Goal: Entertainment & Leisure: Consume media (video, audio)

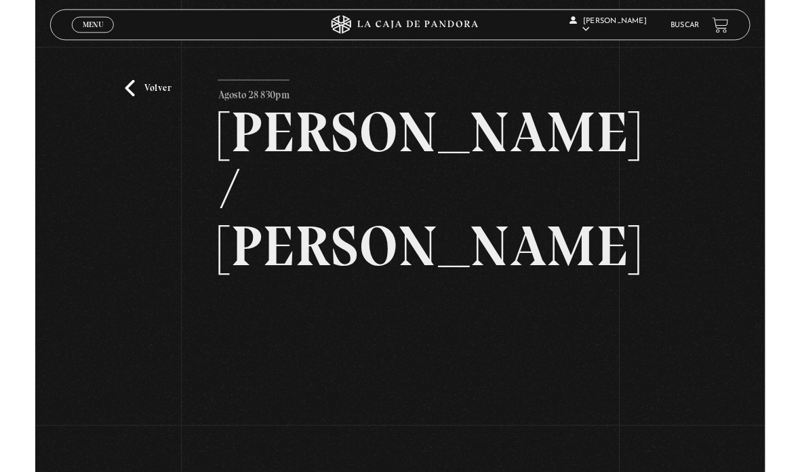
scroll to position [268, 0]
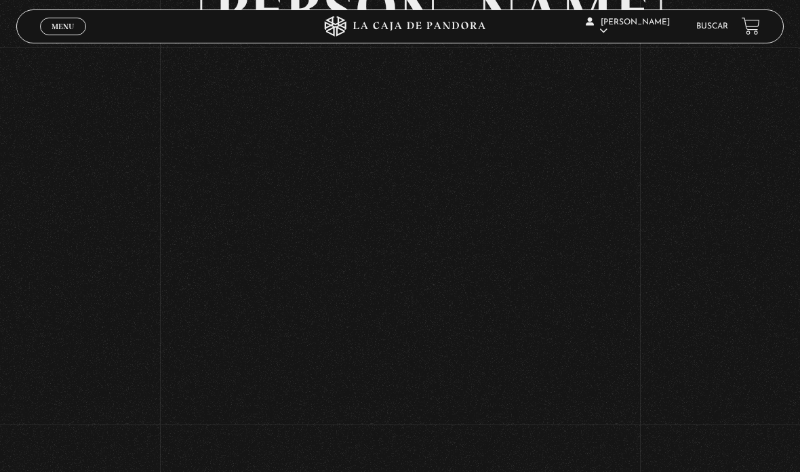
click at [735, 127] on div "Volver Agosto 28 830pm Trump / Maduro" at bounding box center [400, 216] width 800 height 872
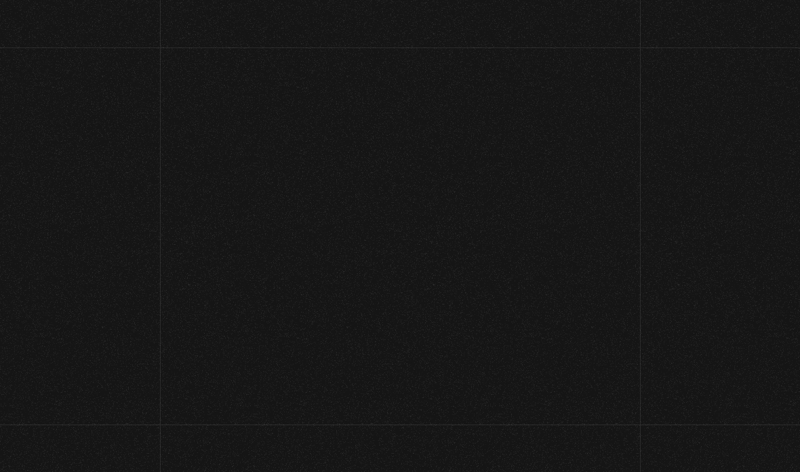
scroll to position [157, 0]
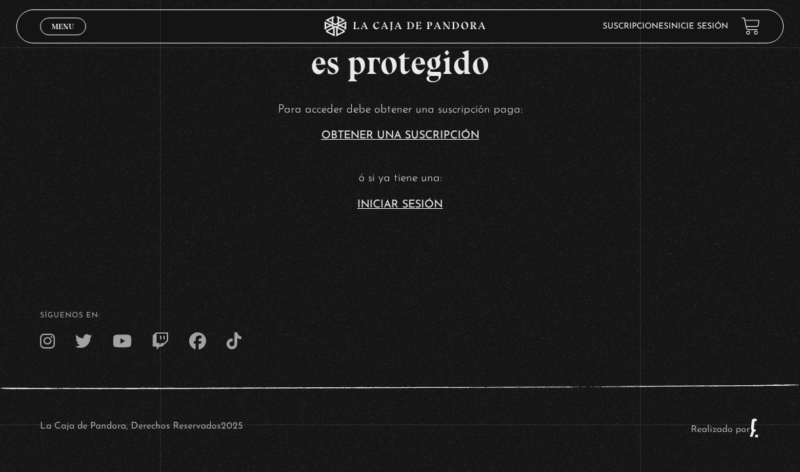
click at [390, 199] on link "Iniciar Sesión" at bounding box center [399, 204] width 85 height 11
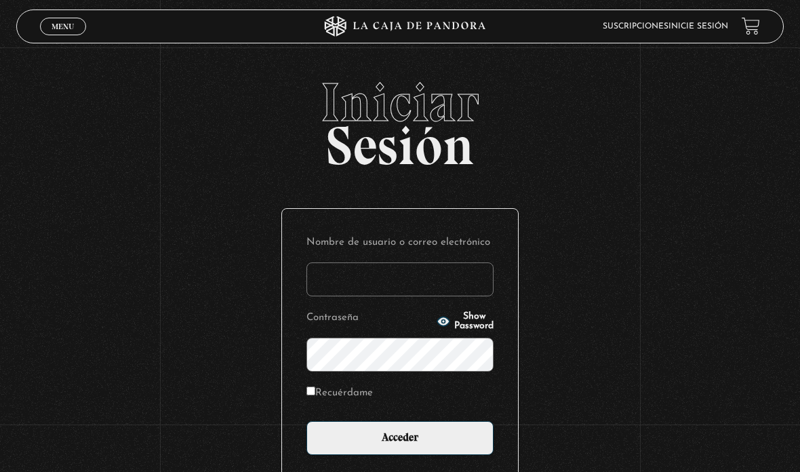
type input "aleebuenoo@hotmail.com"
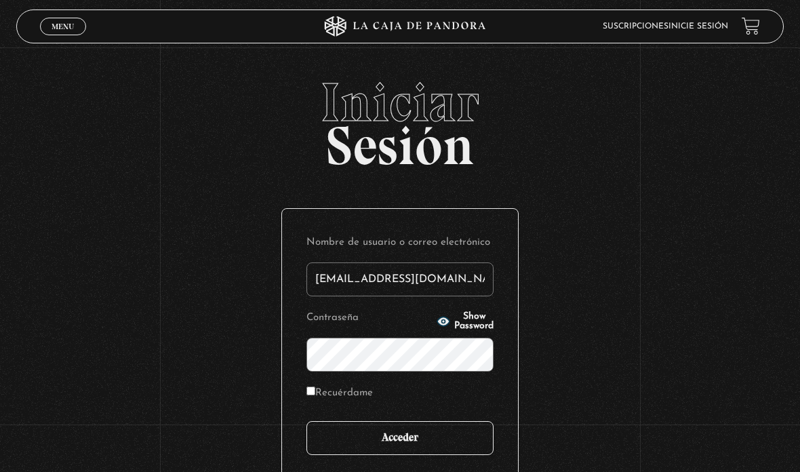
click at [448, 436] on input "Acceder" at bounding box center [399, 438] width 187 height 34
click at [442, 434] on input "Acceder" at bounding box center [399, 438] width 187 height 34
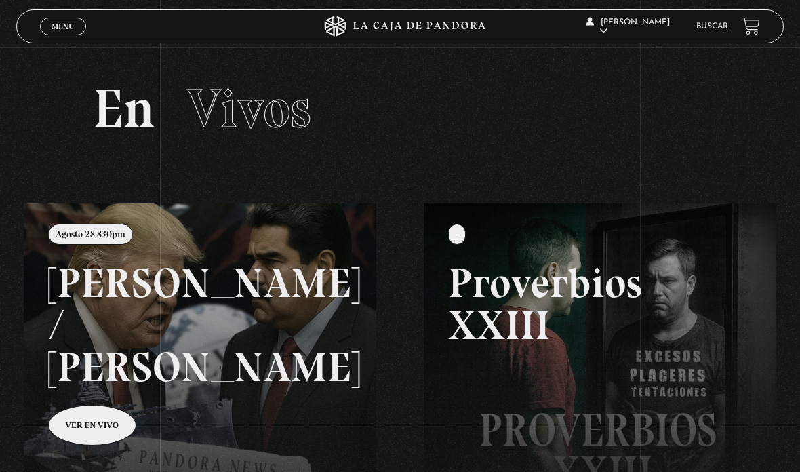
click at [86, 386] on link at bounding box center [424, 439] width 800 height 472
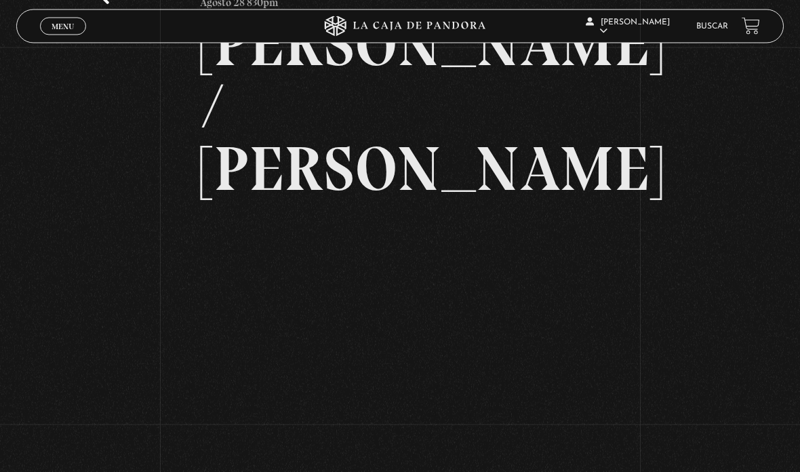
scroll to position [109, 0]
click at [68, 13] on div "Menu Cerrar" at bounding box center [160, 26] width 240 height 33
click at [77, 35] on link "Menu Cerrar" at bounding box center [63, 27] width 46 height 18
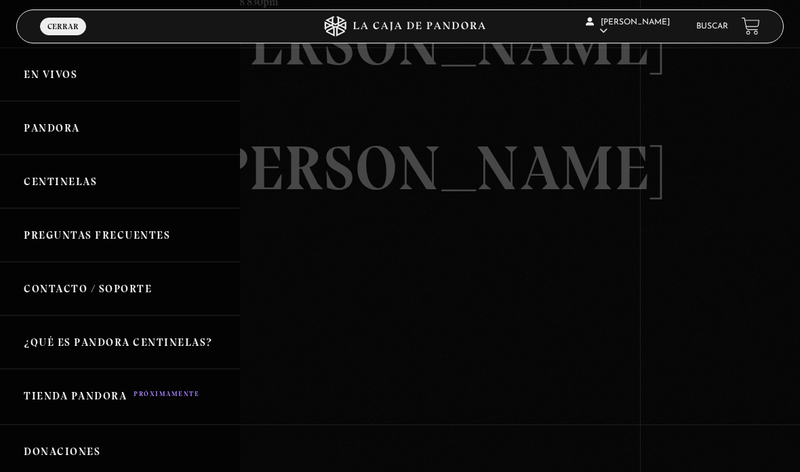
click at [169, 194] on link "Centinelas" at bounding box center [120, 182] width 240 height 54
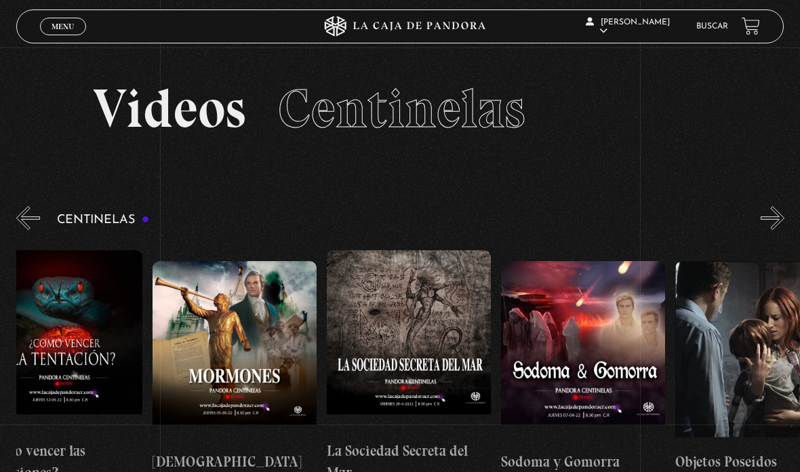
scroll to position [0, 11182]
click at [190, 293] on figure at bounding box center [234, 352] width 164 height 183
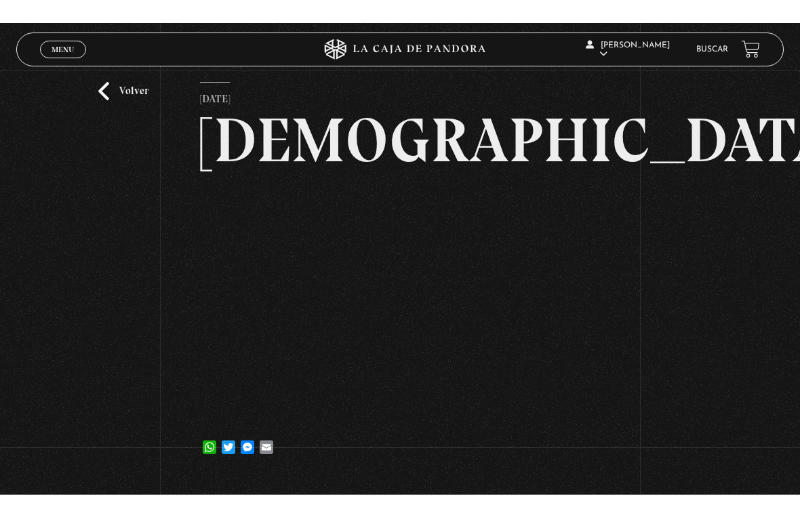
scroll to position [16, 0]
